Goal: Transaction & Acquisition: Subscribe to service/newsletter

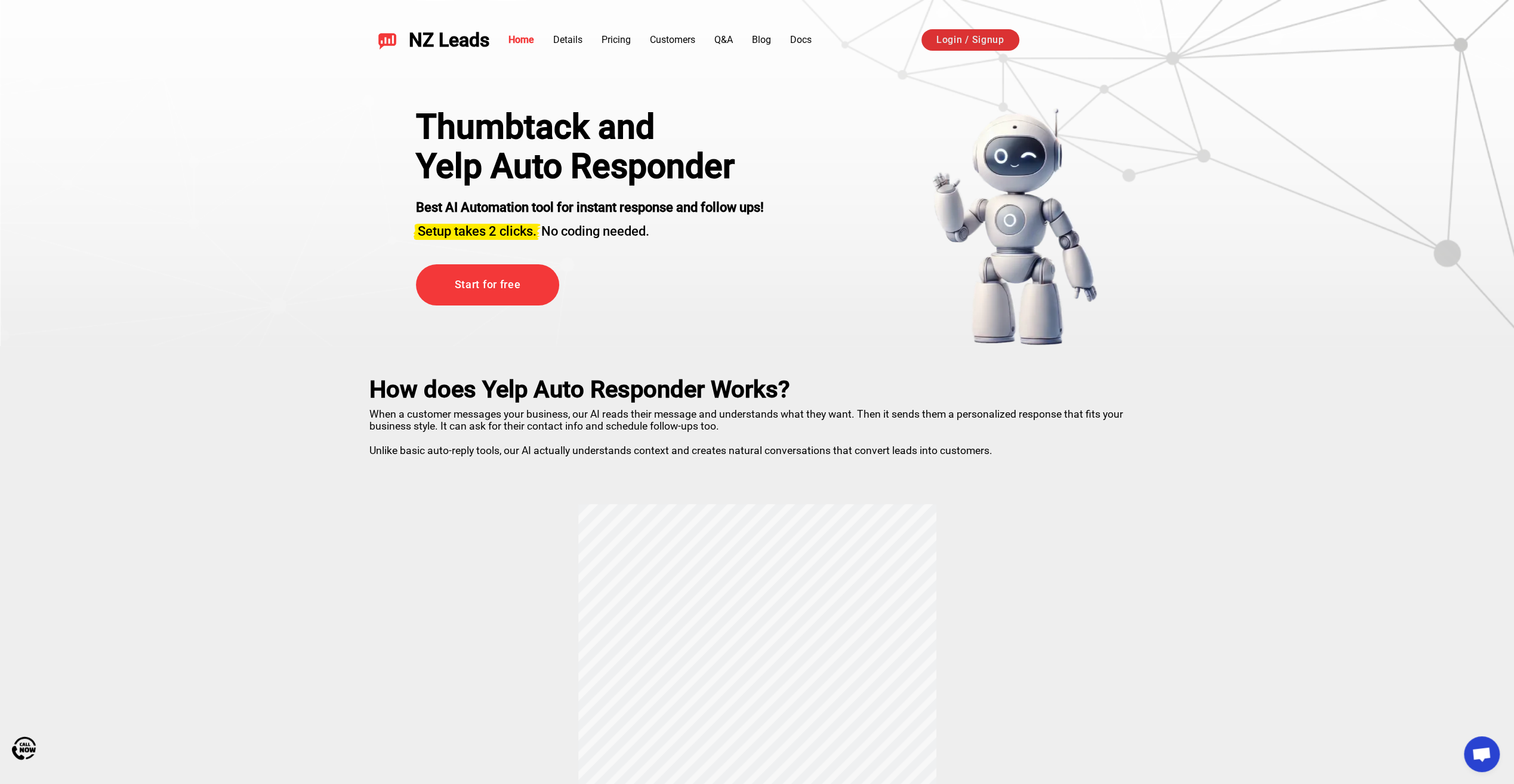
click at [957, 40] on link "Login / Signup" at bounding box center [970, 40] width 98 height 22
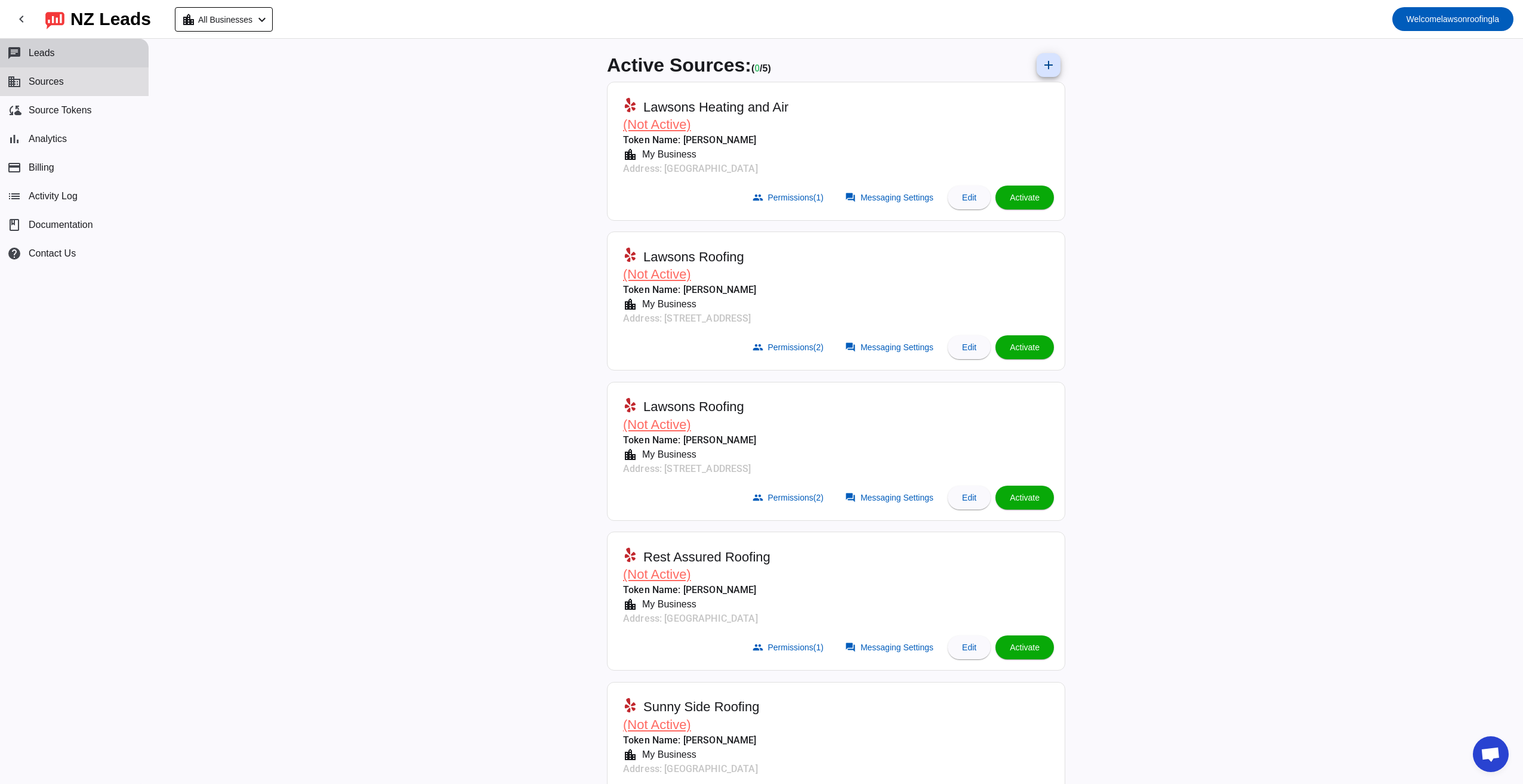
click at [61, 54] on button "chat Leads" at bounding box center [74, 53] width 148 height 28
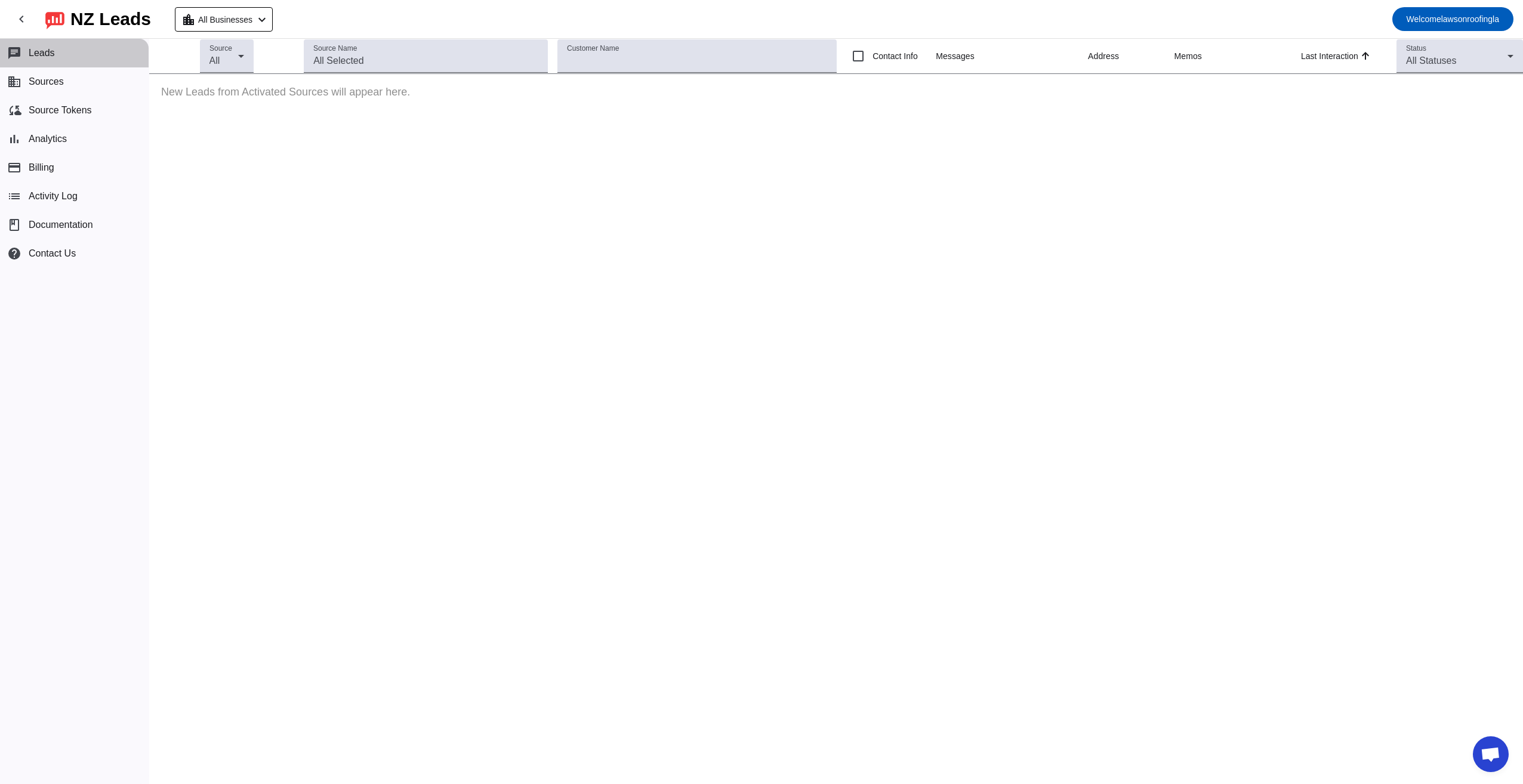
click at [45, 49] on span "Leads" at bounding box center [41, 53] width 26 height 10
click at [1338, 58] on div "Last Interaction" at bounding box center [1330, 56] width 57 height 12
click at [1335, 59] on div "Last Interaction" at bounding box center [1330, 56] width 57 height 12
click at [1436, 49] on div "Status All Statuses" at bounding box center [1459, 56] width 107 height 34
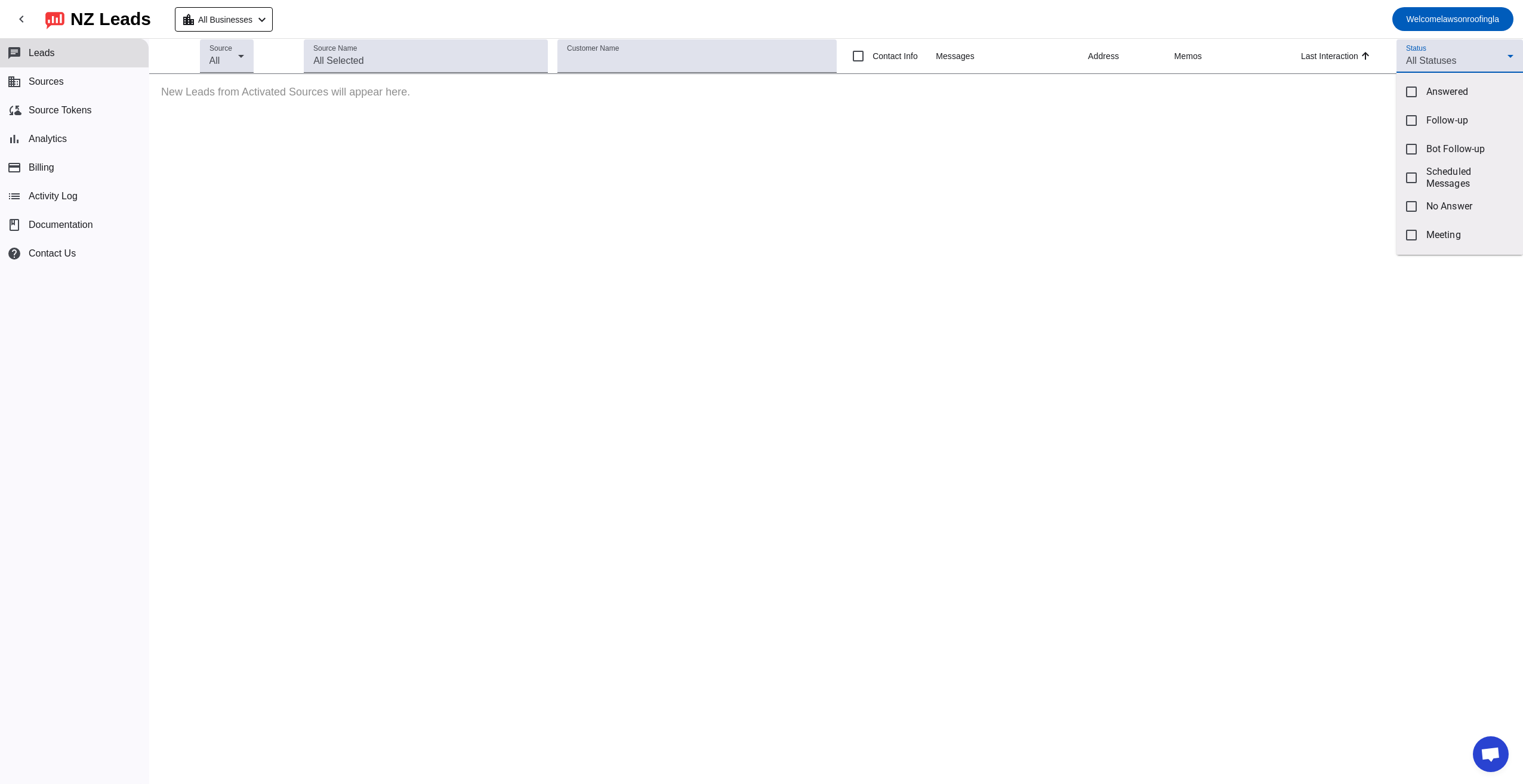
drag, startPoint x: 1194, startPoint y: 189, endPoint x: 985, endPoint y: 74, distance: 238.5
click at [1193, 189] on div at bounding box center [761, 392] width 1523 height 784
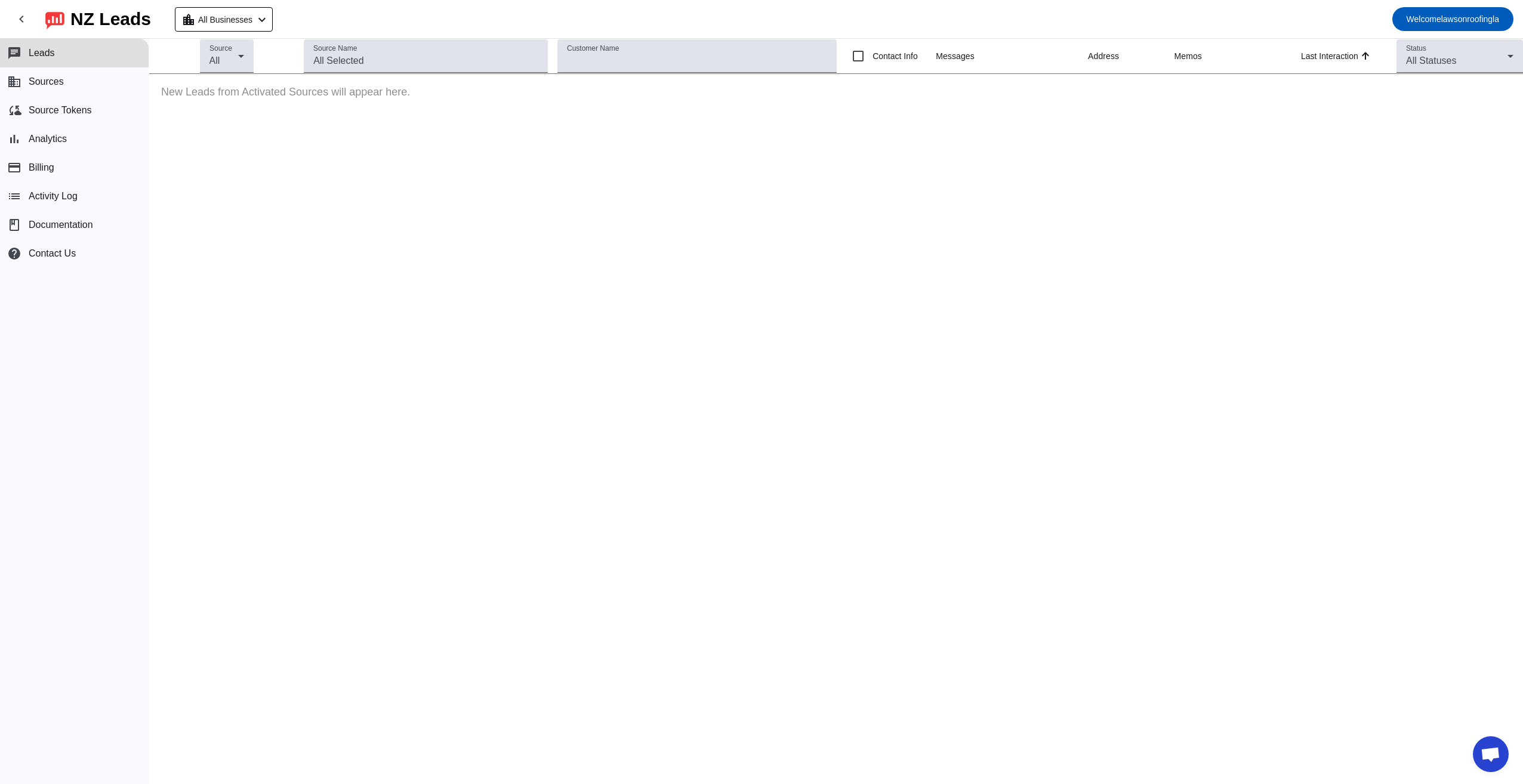
click at [901, 55] on label "Contact Info" at bounding box center [894, 56] width 48 height 12
click at [870, 55] on input "Contact Info" at bounding box center [859, 56] width 24 height 24
checkbox input "true"
drag, startPoint x: 574, startPoint y: 52, endPoint x: 496, endPoint y: 49, distance: 78.1
click at [574, 52] on div "Customer Name" at bounding box center [697, 56] width 260 height 34
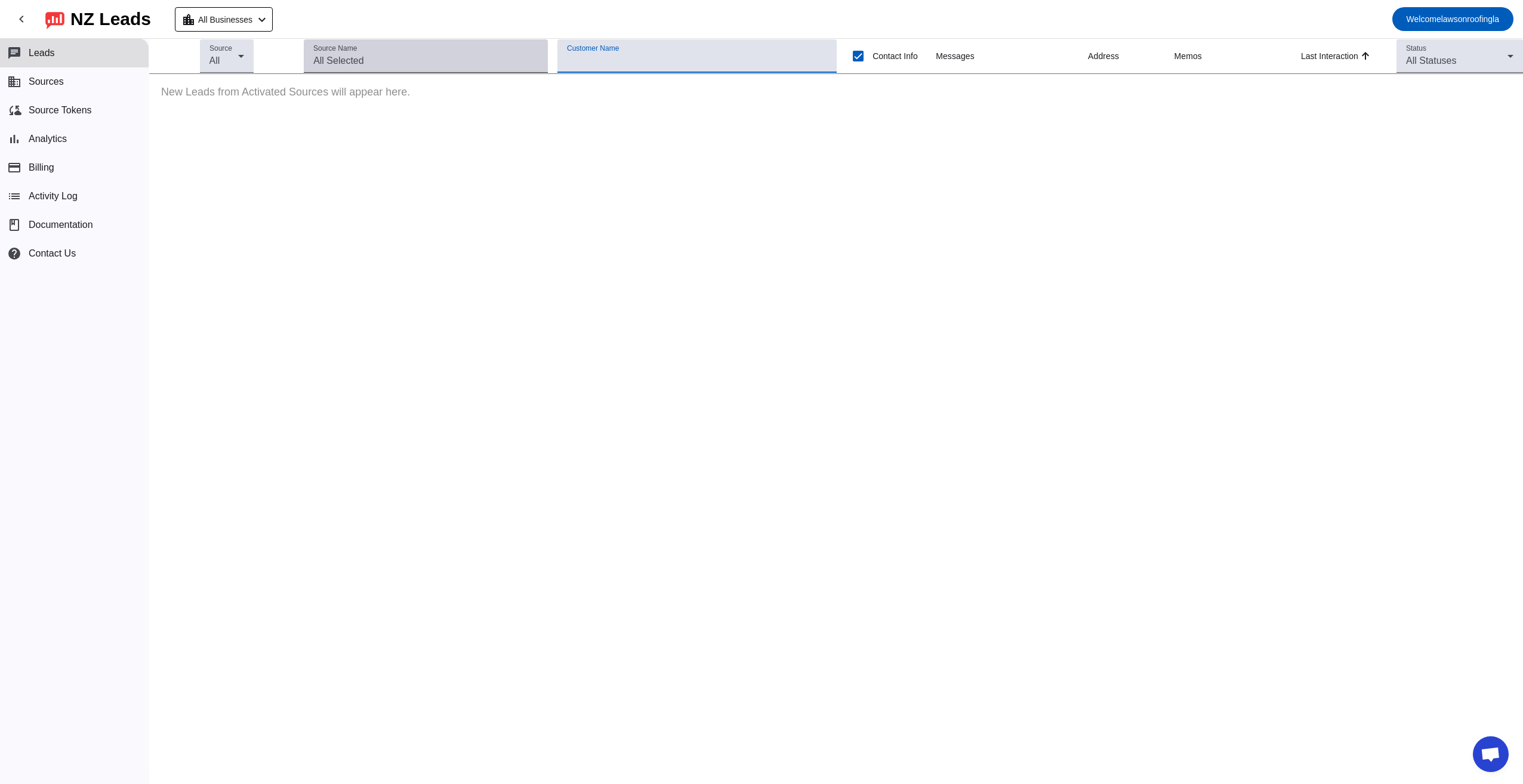
drag, startPoint x: 353, startPoint y: 51, endPoint x: 320, endPoint y: 52, distance: 33.0
click at [352, 52] on mat-label "Source Name" at bounding box center [335, 49] width 43 height 7
click at [352, 54] on input "Source Name" at bounding box center [426, 61] width 225 height 14
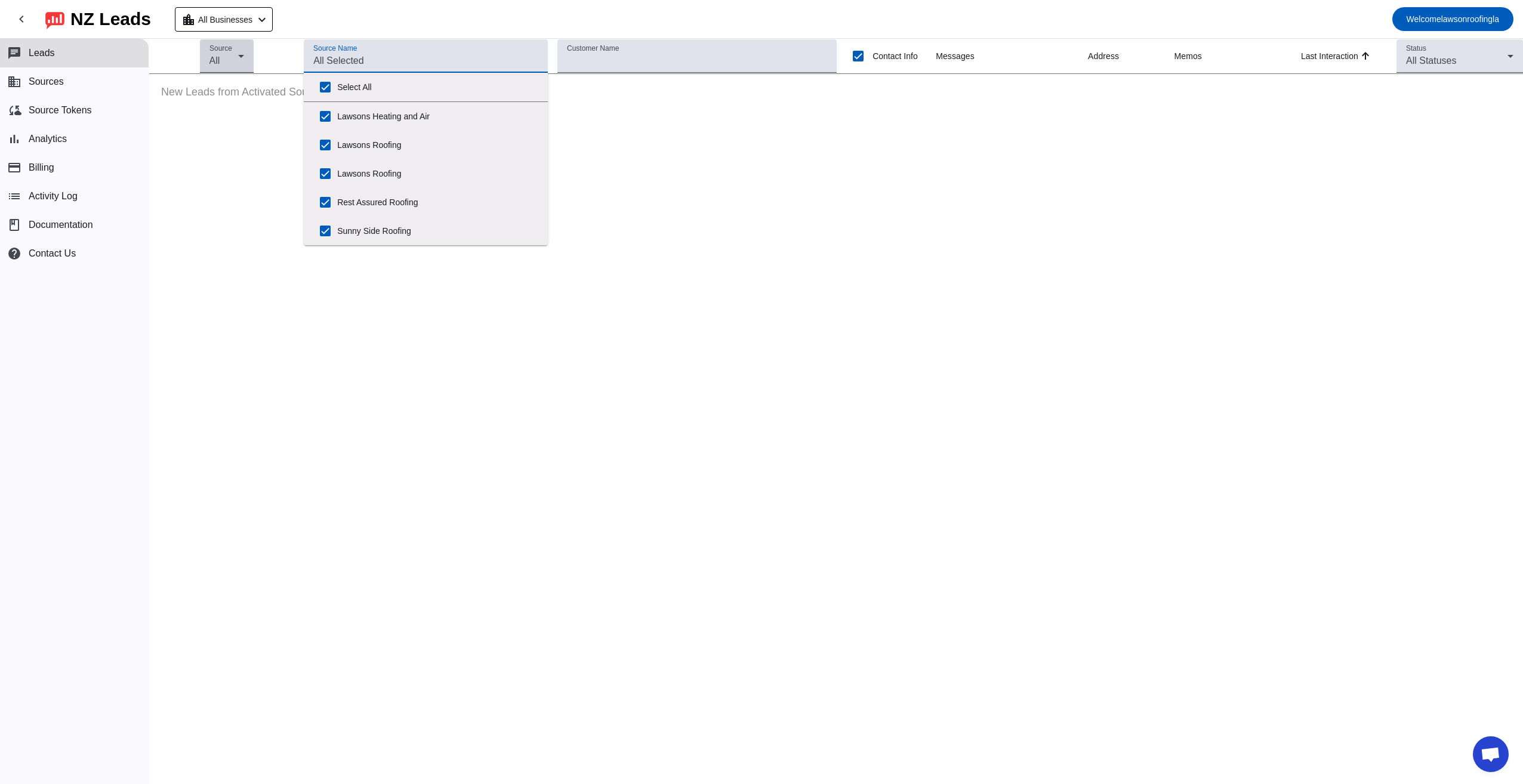
click at [212, 55] on span "All" at bounding box center [214, 61] width 10 height 10
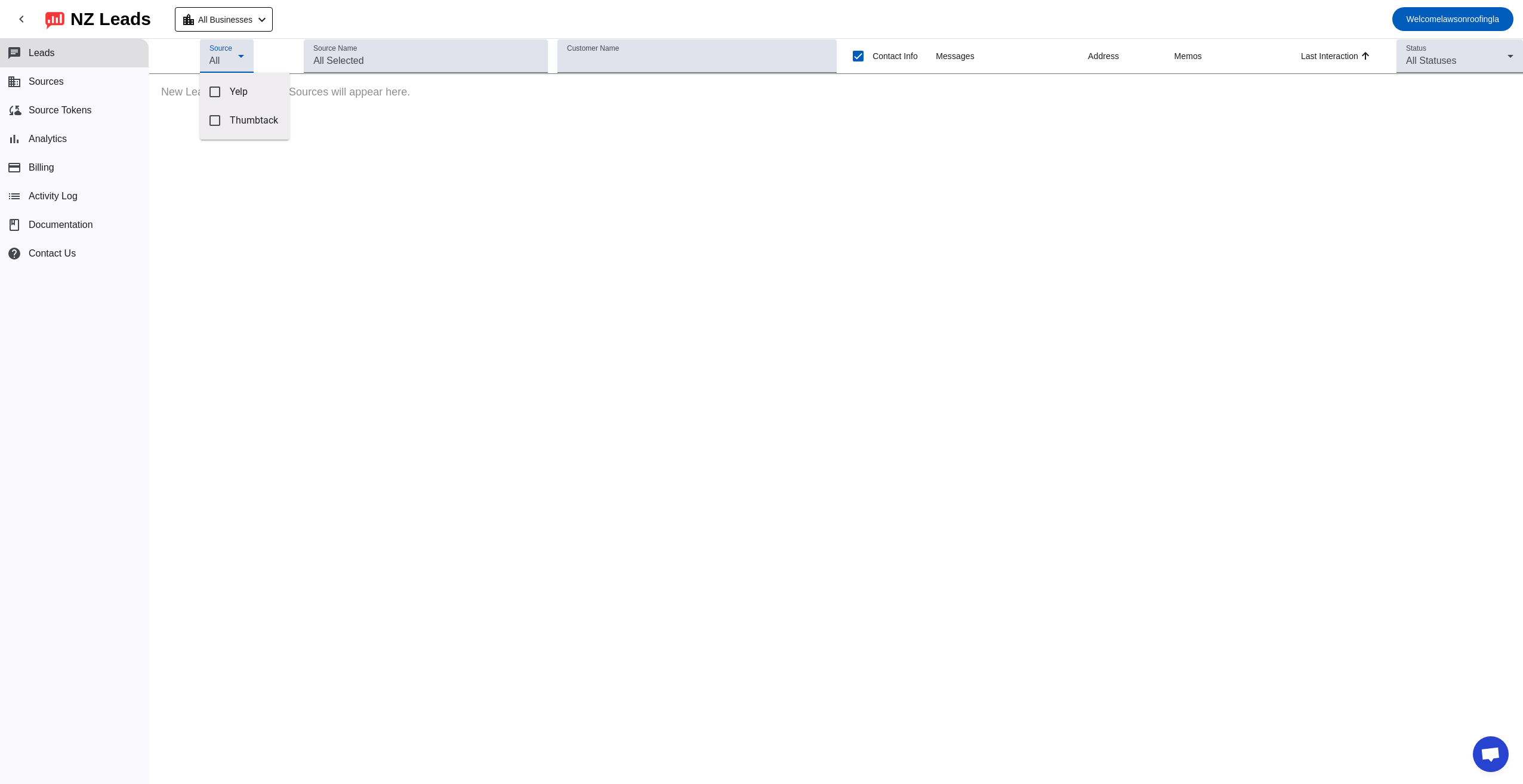
click at [43, 77] on div at bounding box center [761, 392] width 1523 height 784
click at [37, 51] on span "Leads" at bounding box center [41, 53] width 26 height 10
click at [22, 25] on mat-icon "chevron_left" at bounding box center [21, 19] width 14 height 14
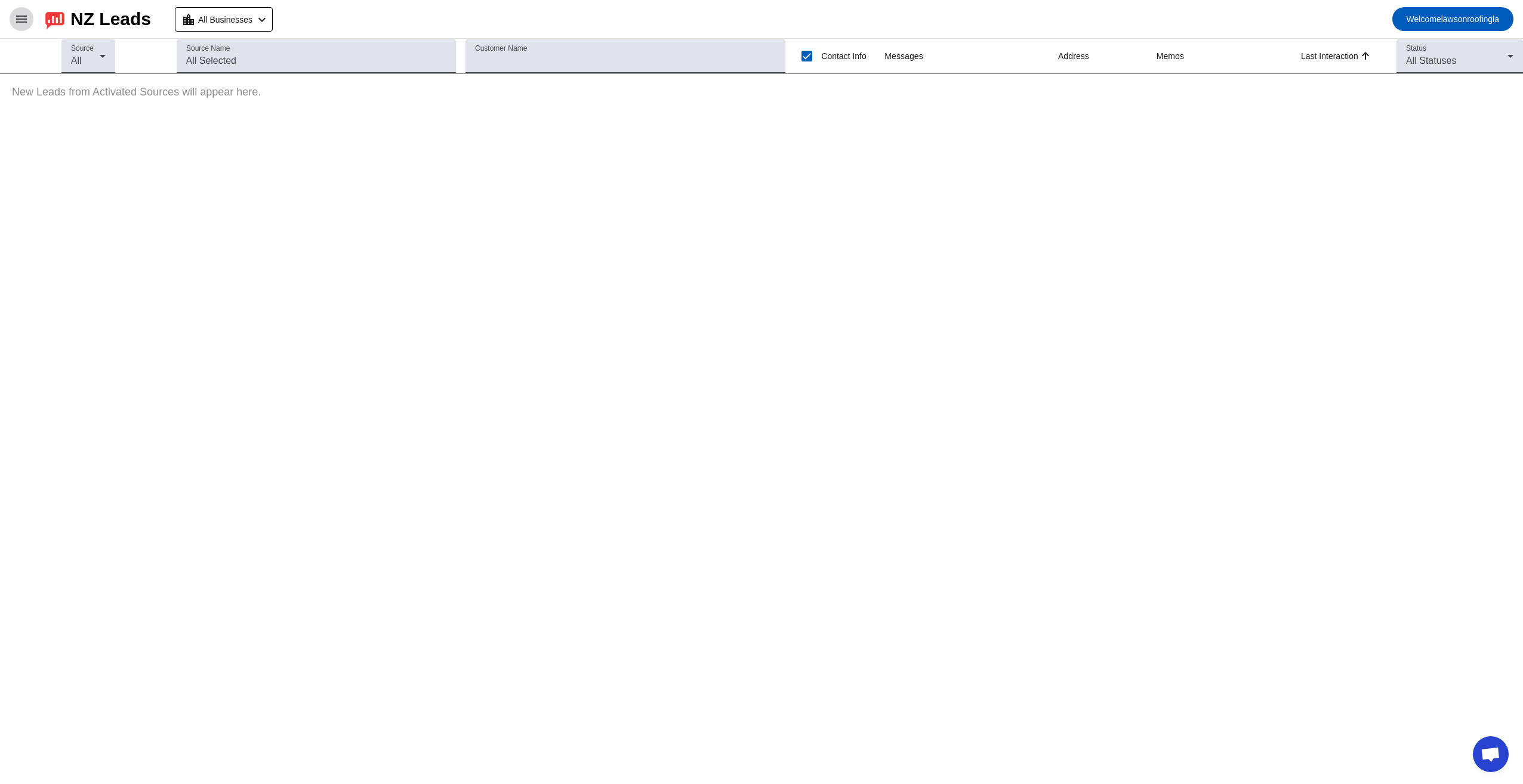
click at [16, 13] on mat-icon "menu" at bounding box center [21, 19] width 14 height 14
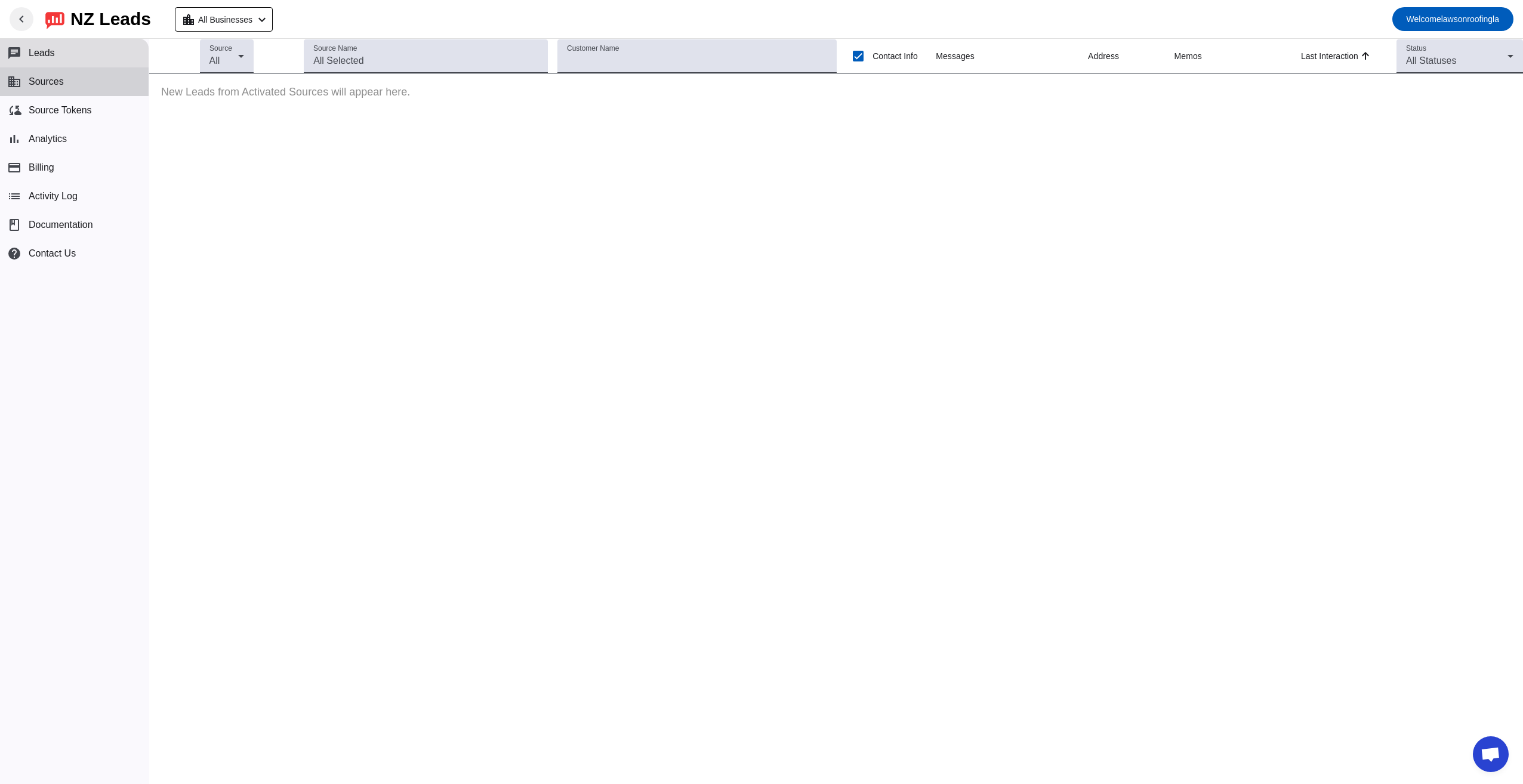
click at [60, 81] on span "Sources" at bounding box center [46, 82] width 35 height 10
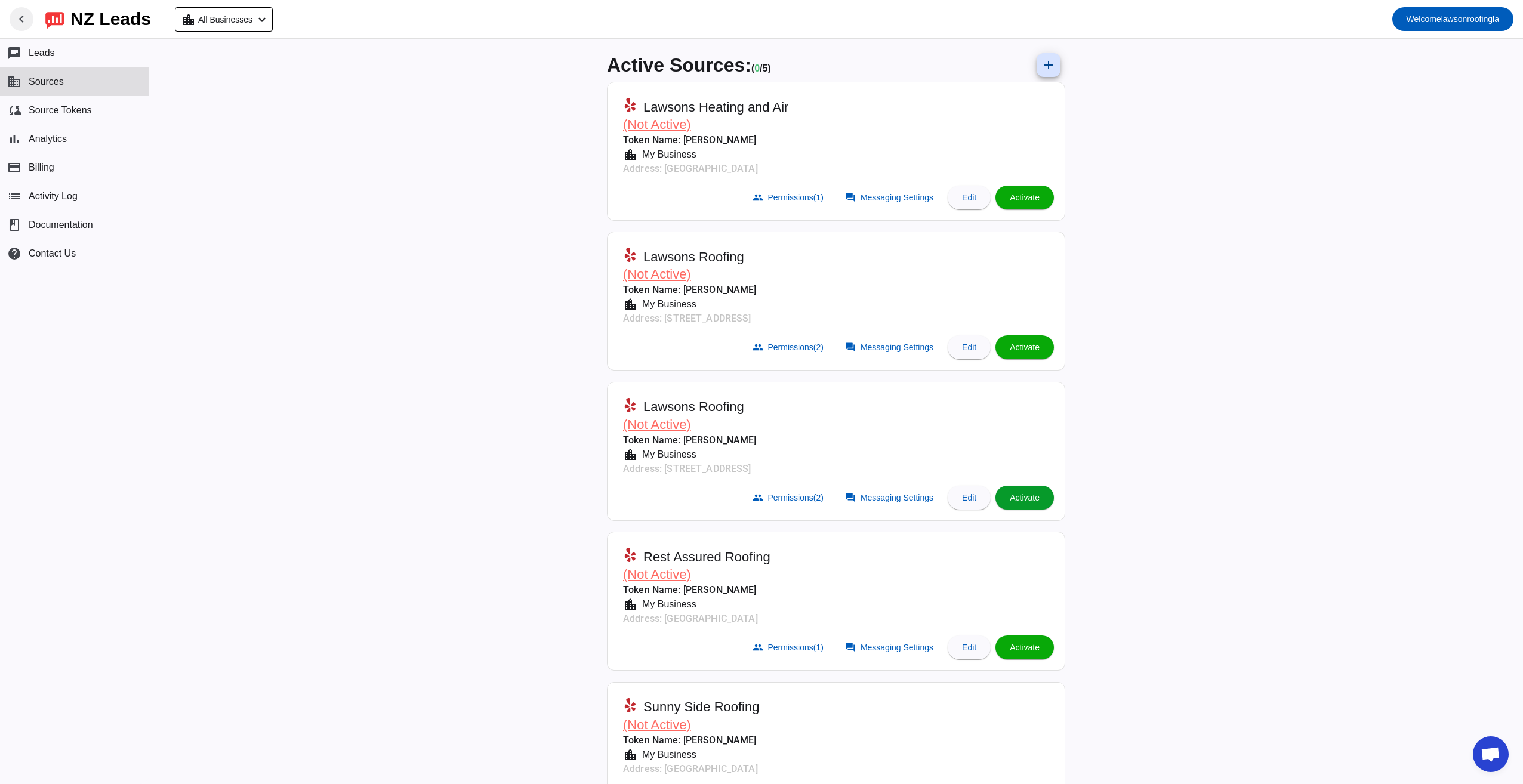
click at [1030, 494] on span "Activate" at bounding box center [1025, 497] width 30 height 10
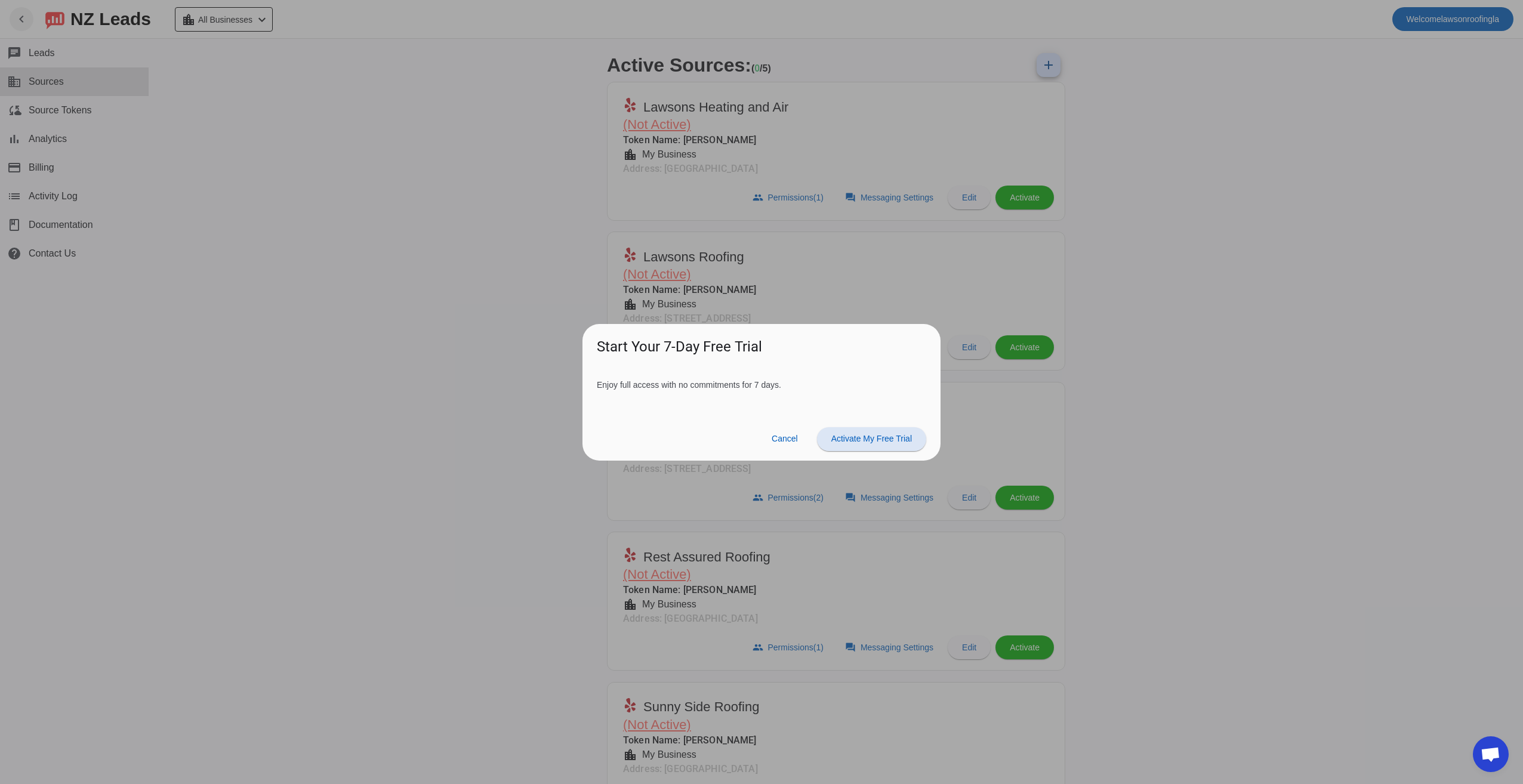
click at [884, 440] on span "Activate My Free Trial" at bounding box center [871, 438] width 80 height 10
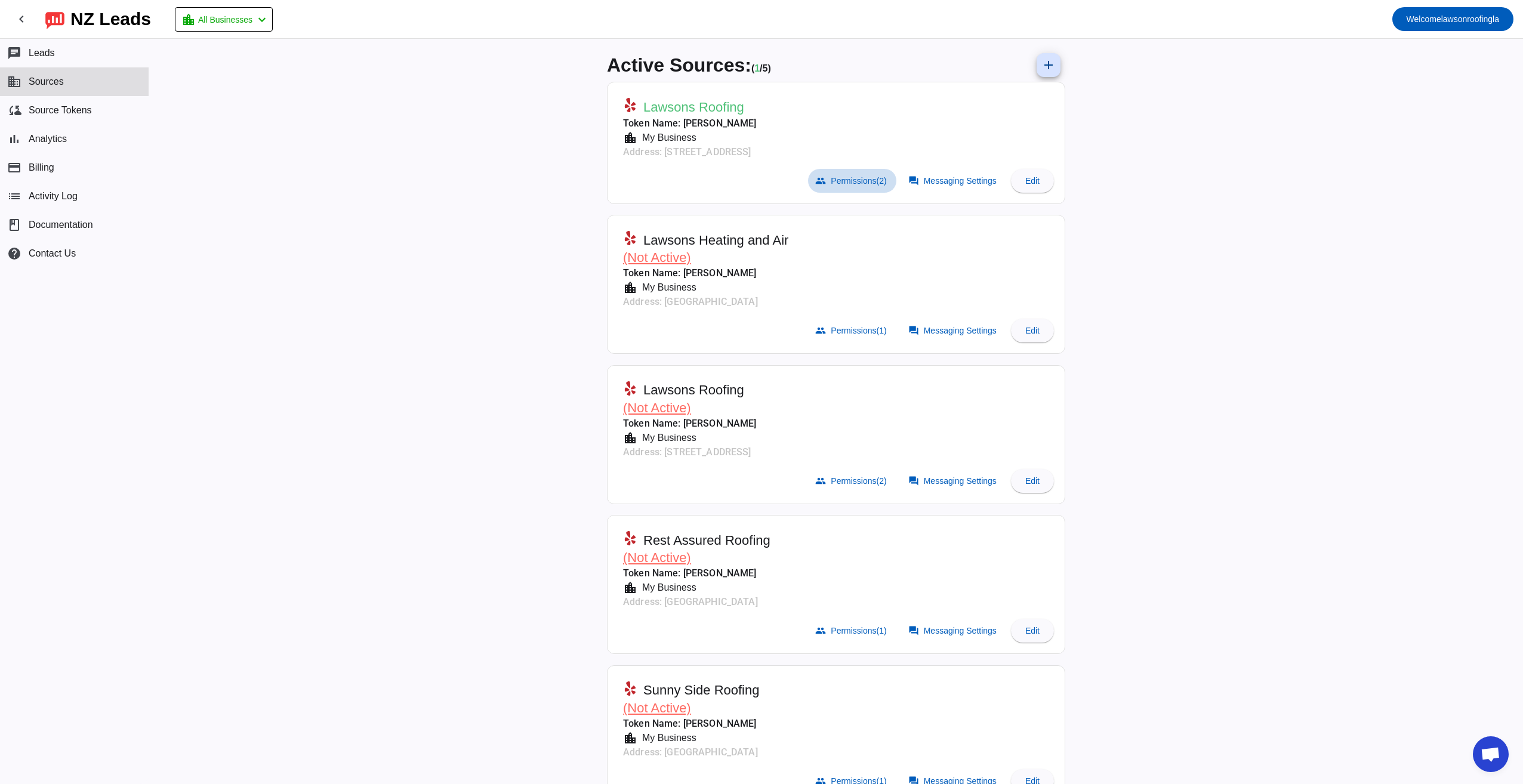
click at [835, 179] on span "Permissions (2)" at bounding box center [859, 181] width 55 height 10
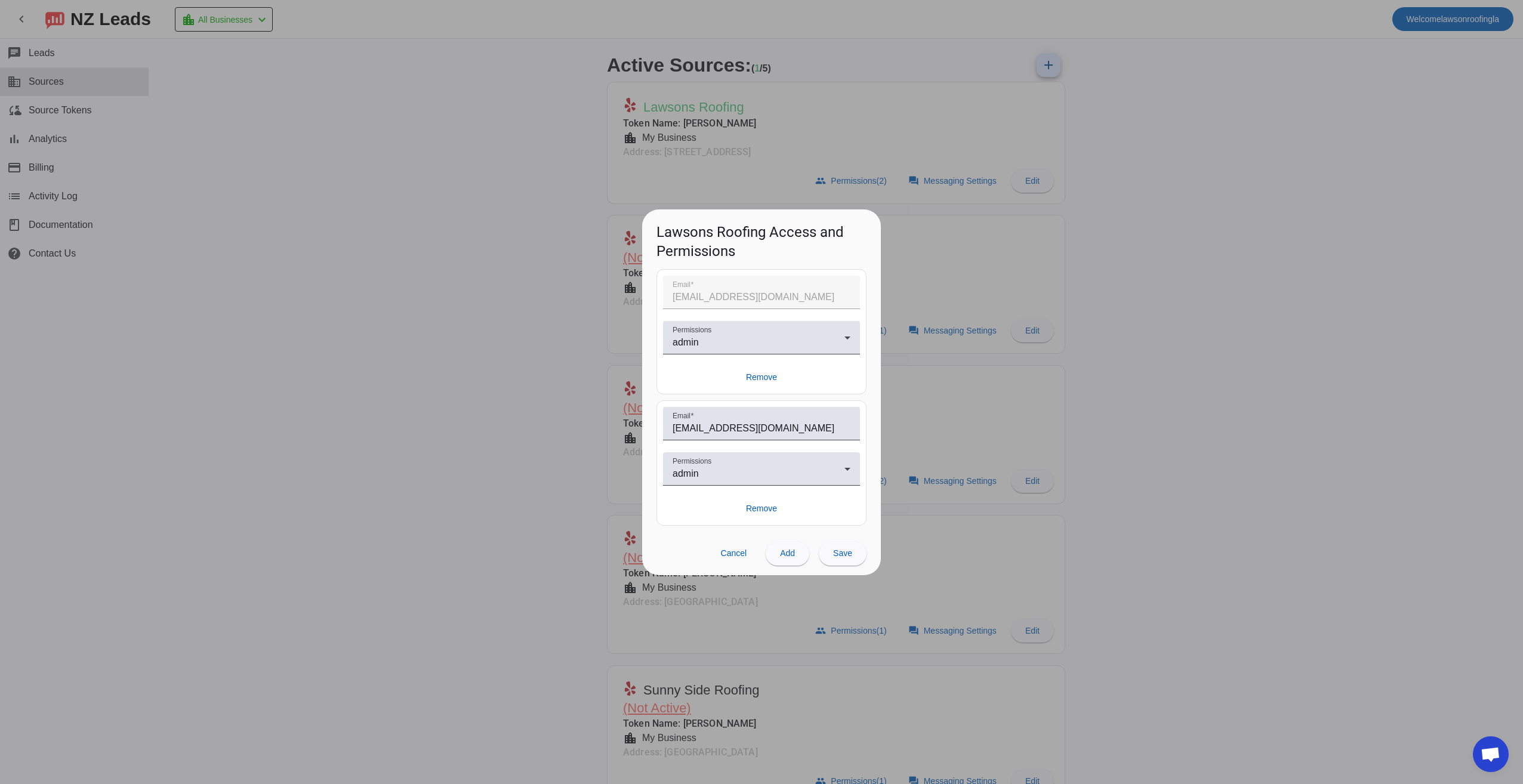
click at [482, 203] on div at bounding box center [761, 392] width 1523 height 784
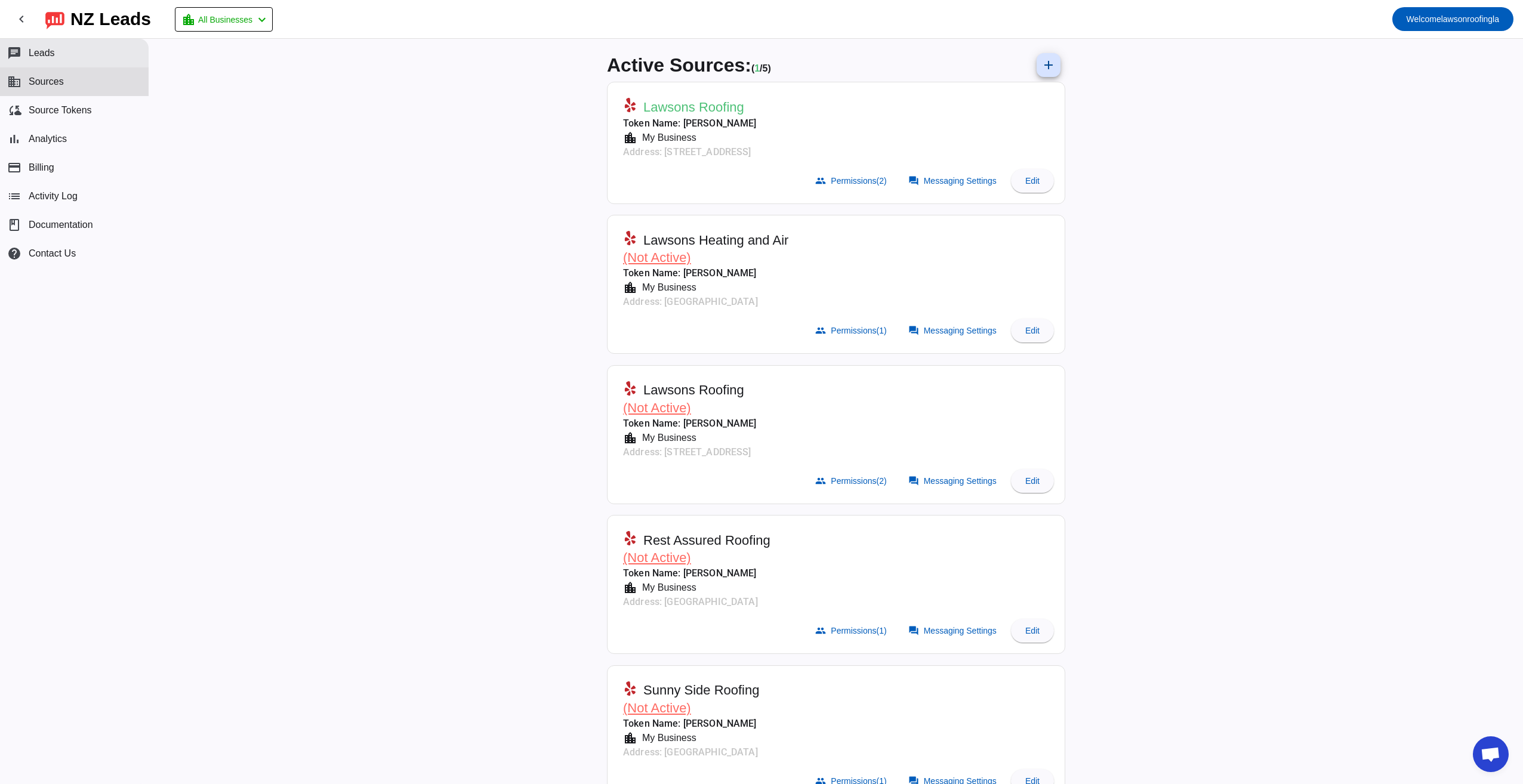
click at [43, 54] on span "Leads" at bounding box center [41, 53] width 26 height 10
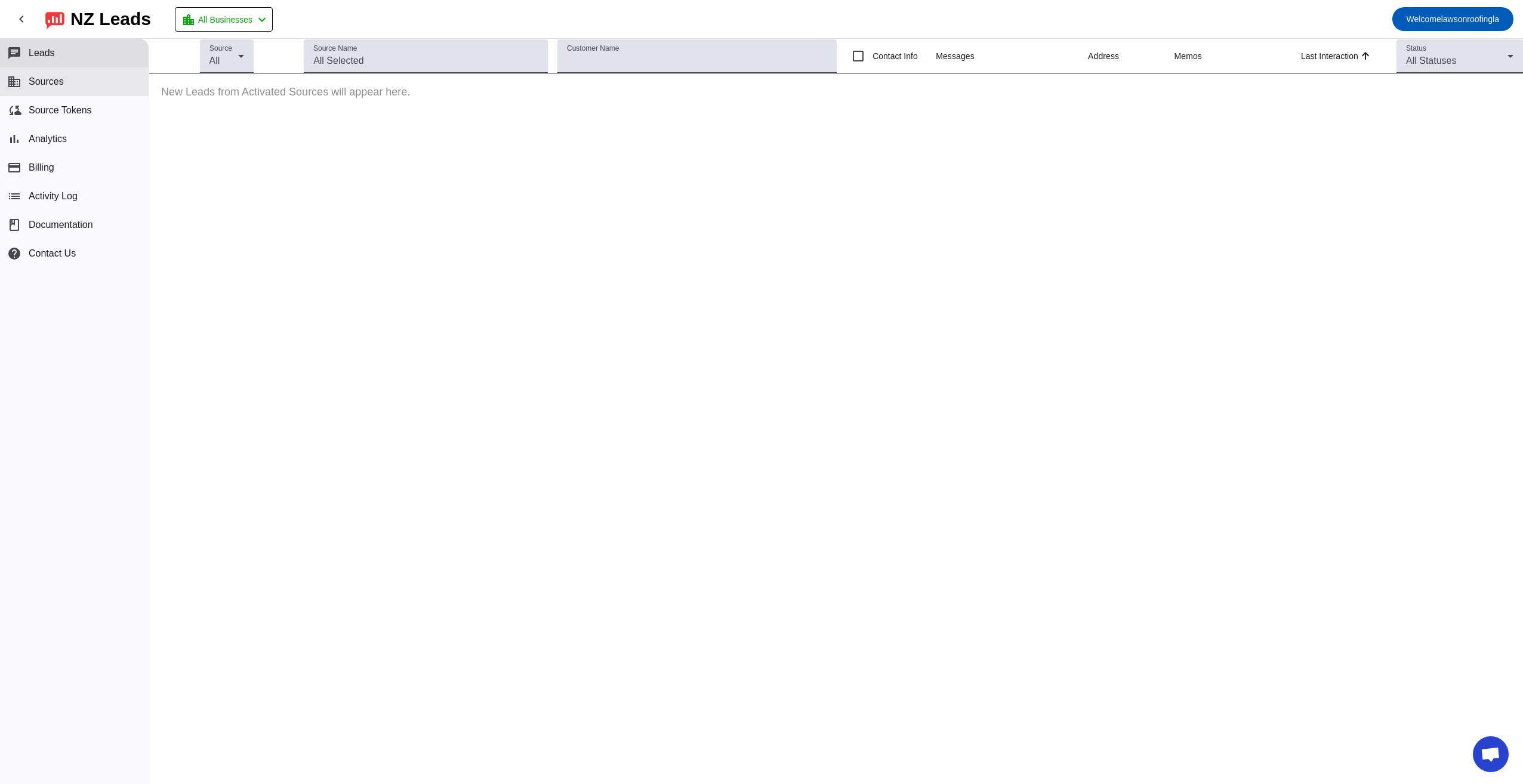
click at [51, 77] on span "Sources" at bounding box center [46, 82] width 35 height 10
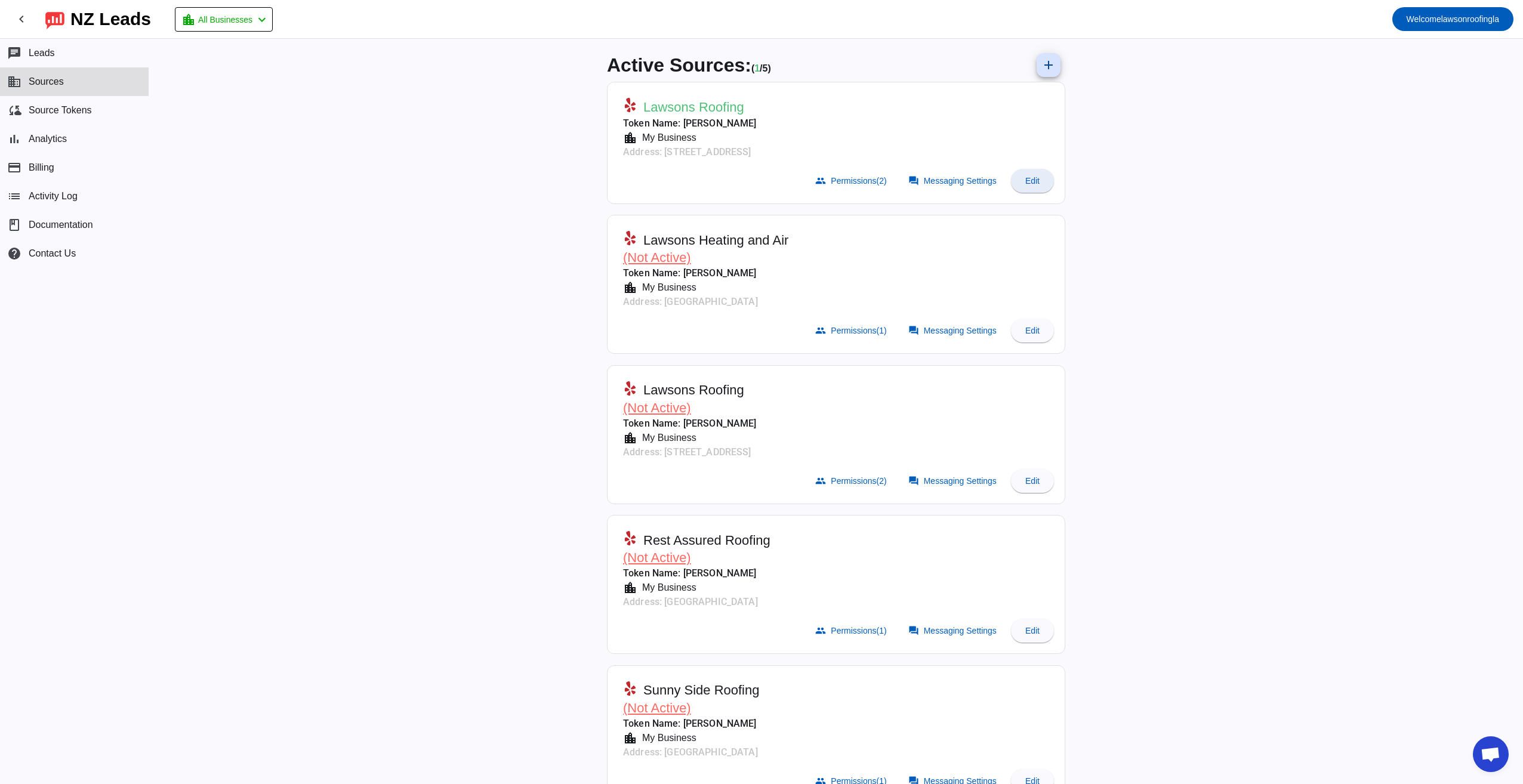
click at [1029, 177] on span "Edit" at bounding box center [1032, 181] width 14 height 10
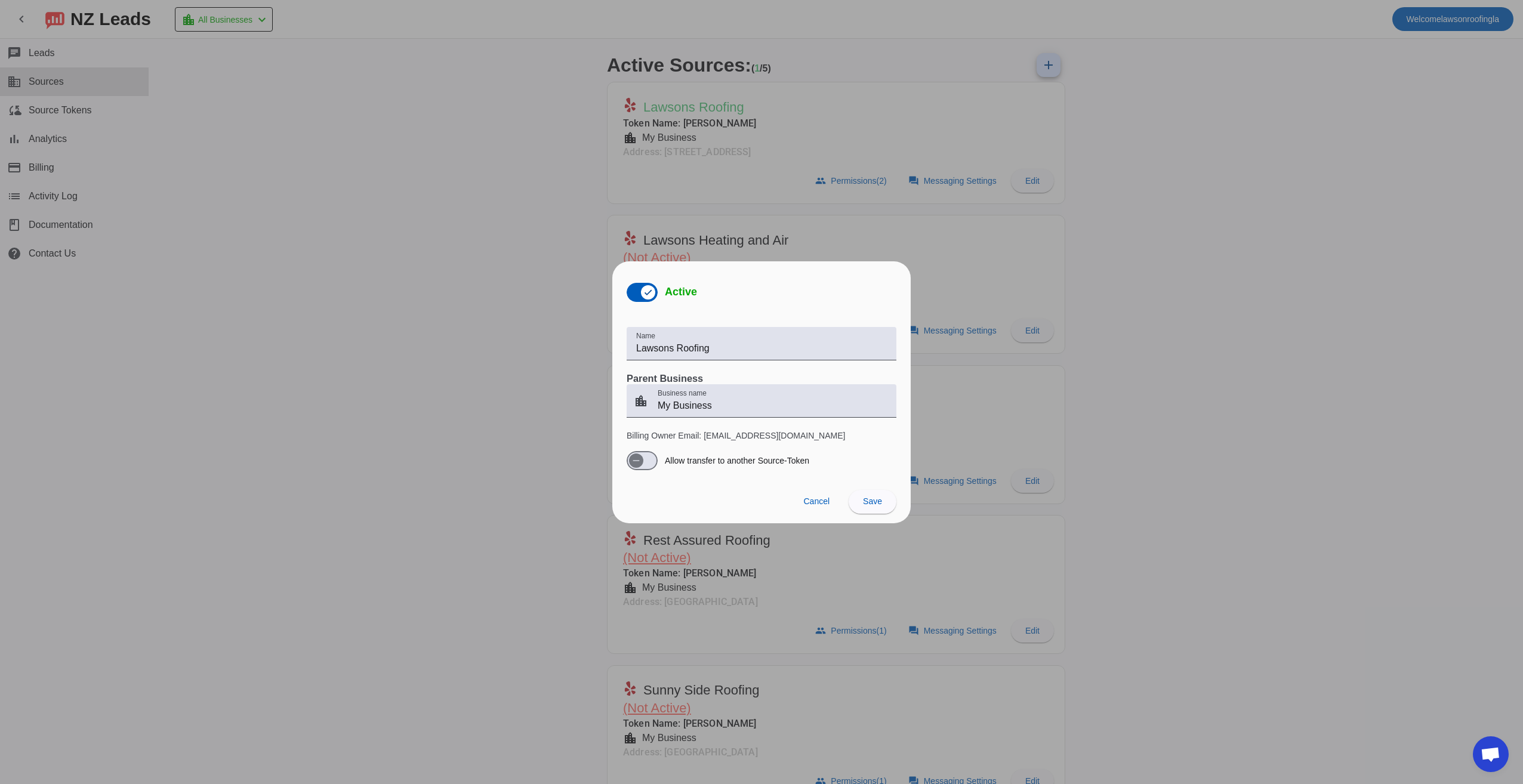
click at [411, 677] on div at bounding box center [761, 392] width 1523 height 784
